Goal: Task Accomplishment & Management: Use online tool/utility

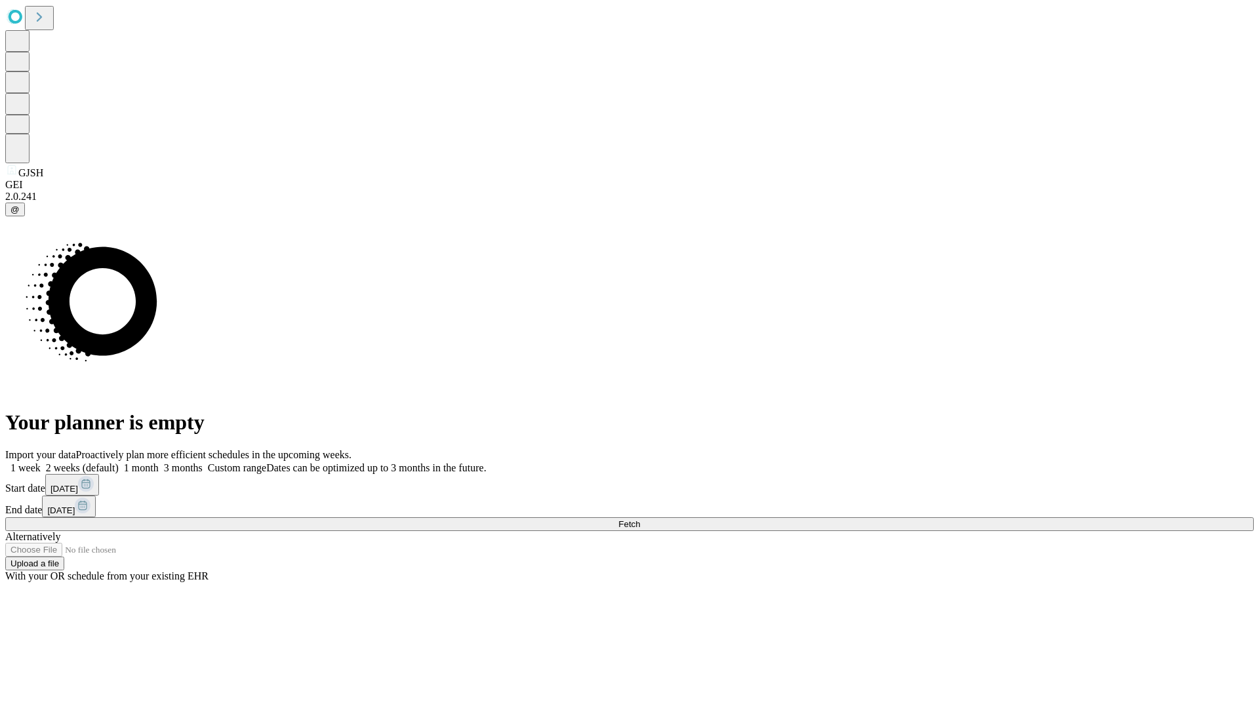
click at [640, 520] on span "Fetch" at bounding box center [630, 525] width 22 height 10
